Goal: Complete application form

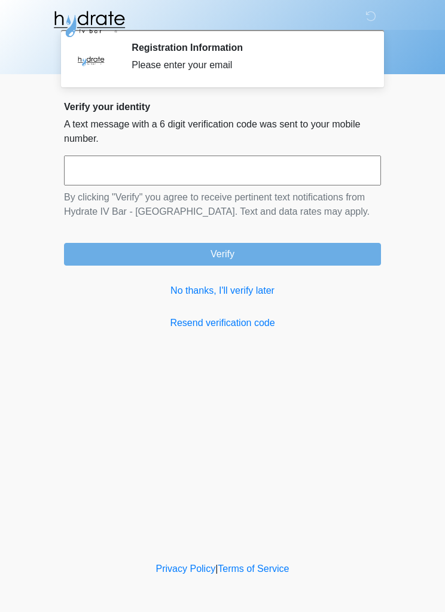
scroll to position [1, 0]
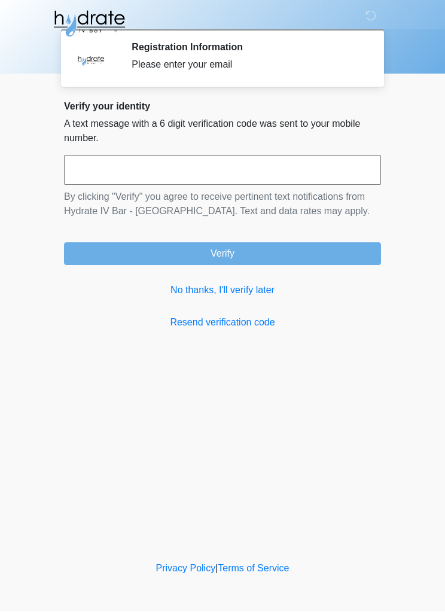
click at [239, 156] on input "text" at bounding box center [222, 171] width 317 height 30
type input "******"
click at [289, 254] on button "Verify" at bounding box center [222, 254] width 317 height 23
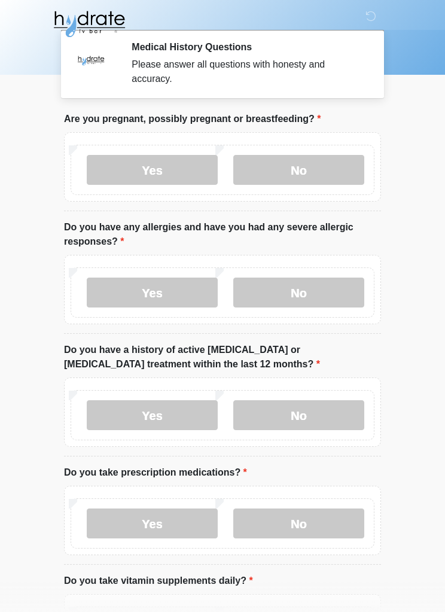
click at [333, 163] on label "No" at bounding box center [298, 170] width 131 height 30
click at [194, 294] on label "Yes" at bounding box center [152, 293] width 131 height 30
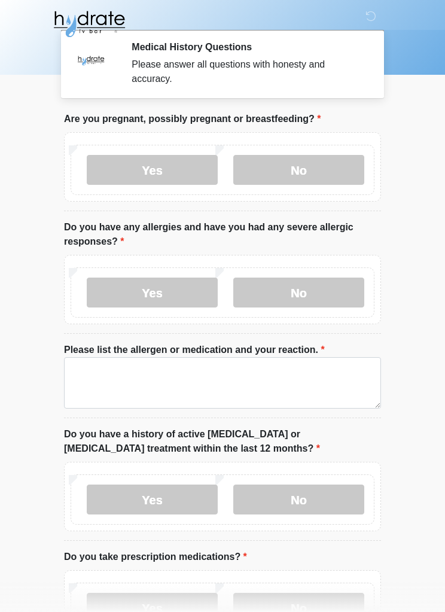
click at [318, 294] on label "No" at bounding box center [298, 293] width 131 height 30
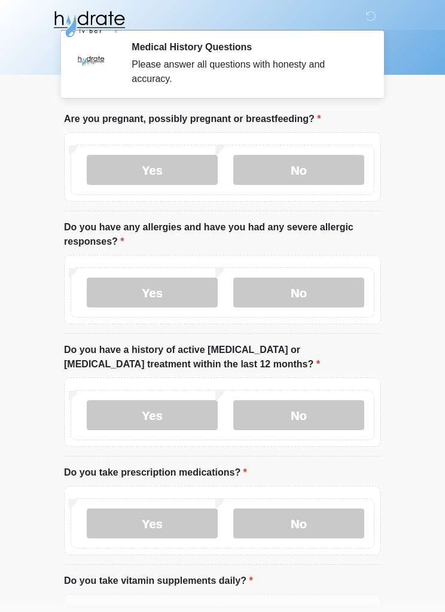
click at [331, 410] on label "No" at bounding box center [298, 415] width 131 height 30
click at [333, 524] on label "No" at bounding box center [298, 523] width 131 height 30
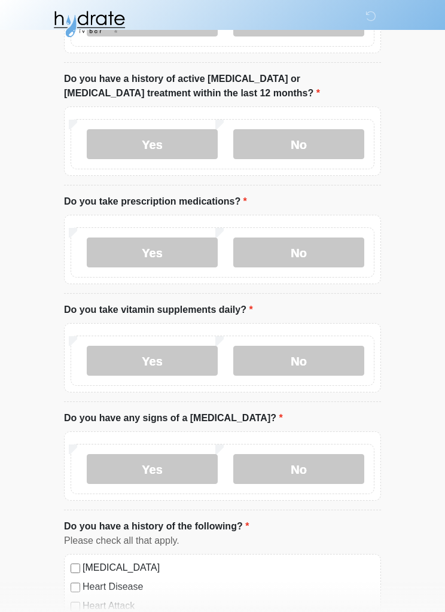
scroll to position [273, 0]
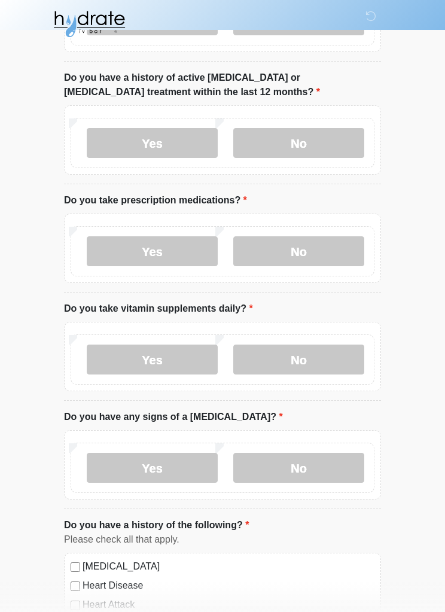
click at [196, 358] on label "Yes" at bounding box center [152, 360] width 131 height 30
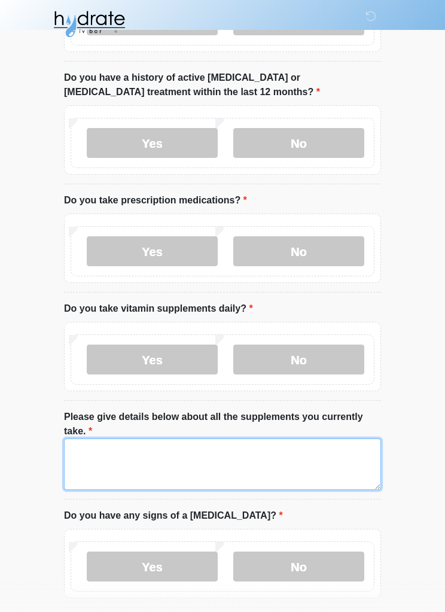
click at [316, 466] on textarea "Please give details below about all the supplements you currently take." at bounding box center [222, 463] width 317 height 51
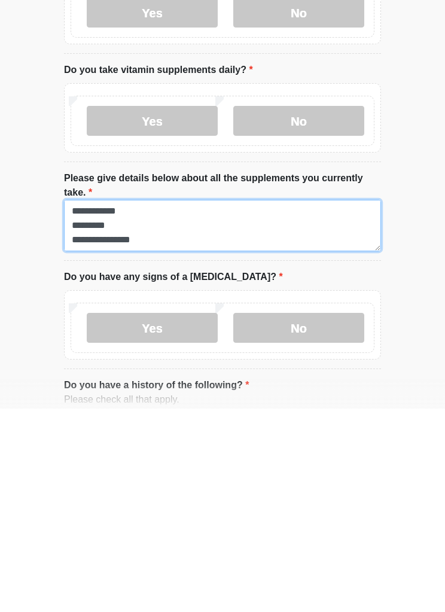
scroll to position [0, 0]
click at [78, 403] on textarea "**********" at bounding box center [222, 428] width 317 height 51
type textarea "**********"
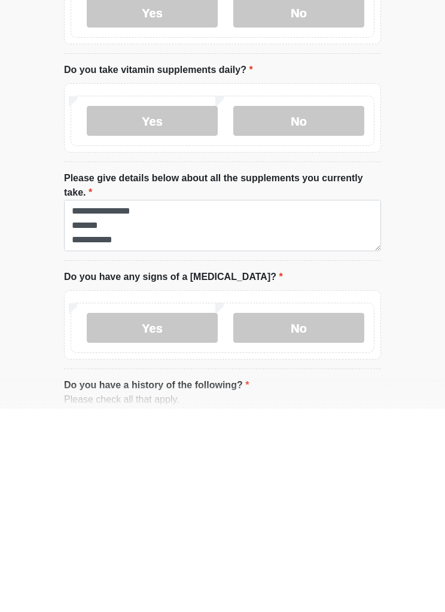
click at [328, 516] on label "No" at bounding box center [298, 531] width 131 height 30
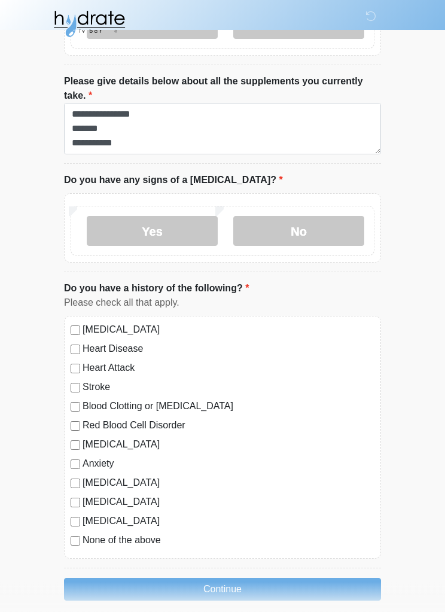
scroll to position [620, 0]
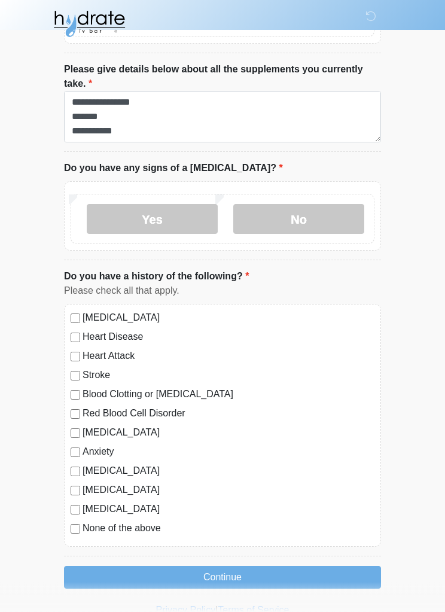
click at [142, 532] on label "None of the above" at bounding box center [229, 529] width 292 height 14
click at [266, 567] on button "Continue" at bounding box center [222, 577] width 317 height 23
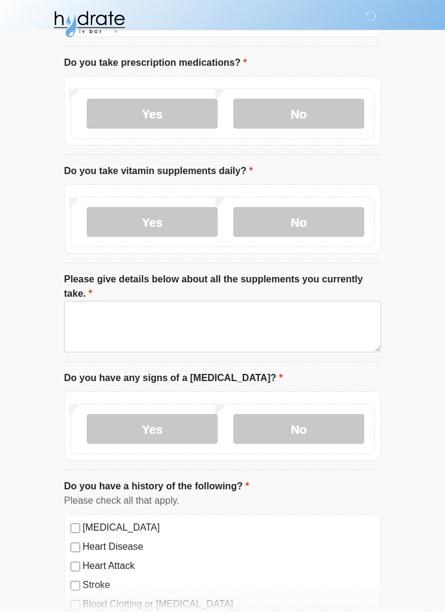
scroll to position [0, 0]
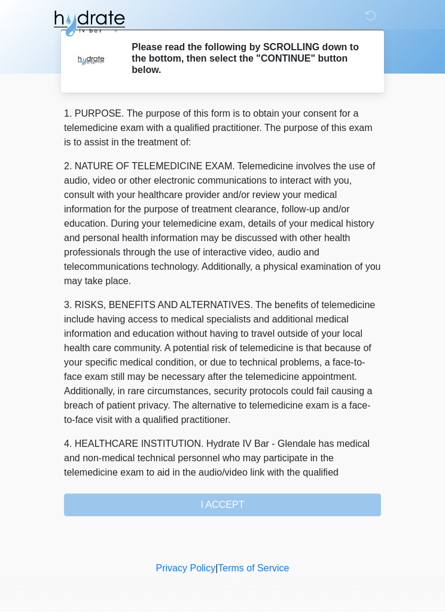
click at [256, 501] on div "1. PURPOSE. The purpose of this form is to obtain your consent for a telemedici…" at bounding box center [222, 312] width 317 height 410
click at [264, 492] on div "1. PURPOSE. The purpose of this form is to obtain your consent for a telemedici…" at bounding box center [222, 312] width 317 height 410
click at [231, 504] on div "1. PURPOSE. The purpose of this form is to obtain your consent for a telemedici…" at bounding box center [222, 312] width 317 height 410
click at [261, 479] on div "1. PURPOSE. The purpose of this form is to obtain your consent for a telemedici…" at bounding box center [222, 312] width 317 height 410
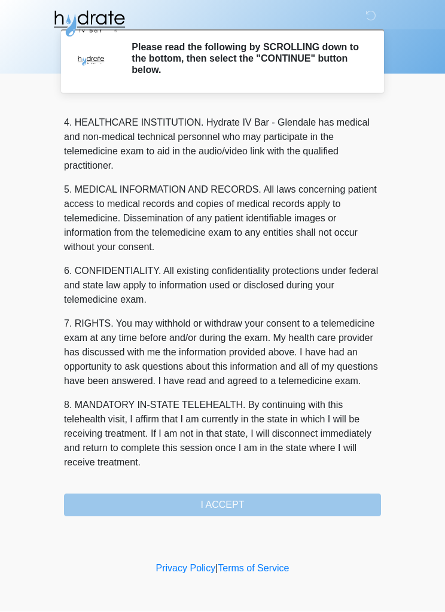
scroll to position [350, 0]
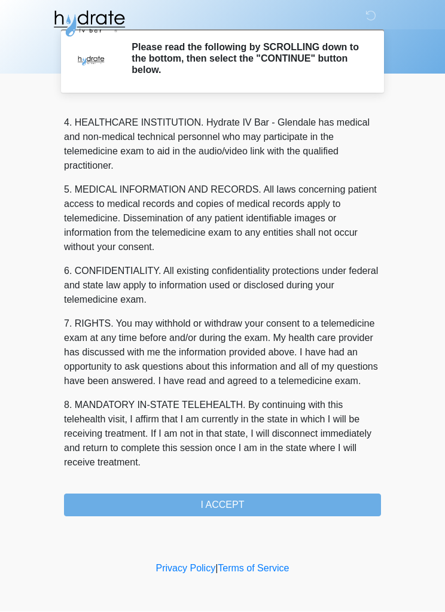
click at [243, 504] on button "I ACCEPT" at bounding box center [222, 505] width 317 height 23
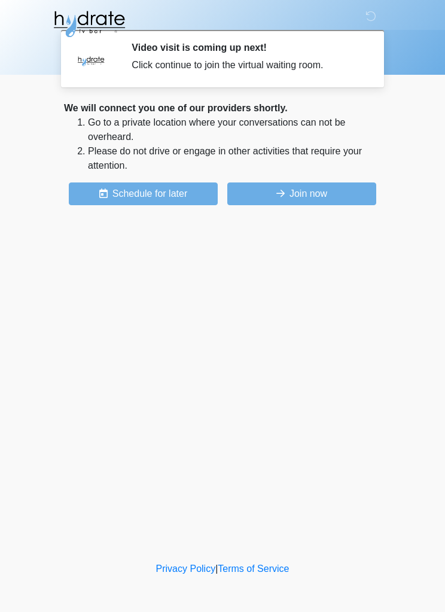
click at [342, 193] on button "Join now" at bounding box center [301, 193] width 149 height 23
